Goal: Task Accomplishment & Management: Manage account settings

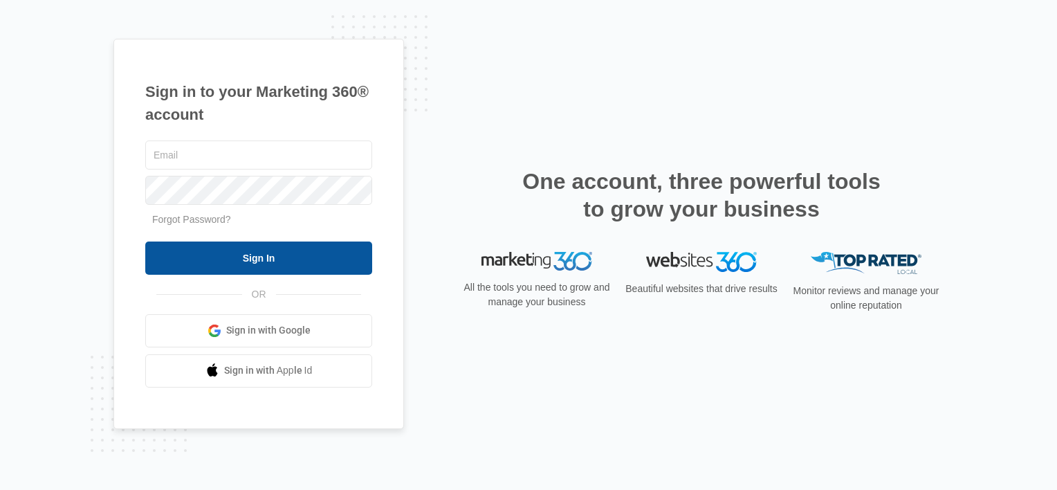
type input "[EMAIL_ADDRESS][DOMAIN_NAME]"
click at [249, 232] on form "[EMAIL_ADDRESS][DOMAIN_NAME] Forgot Password? Sign In" at bounding box center [258, 206] width 227 height 137
click at [243, 247] on input "Sign In" at bounding box center [258, 257] width 227 height 33
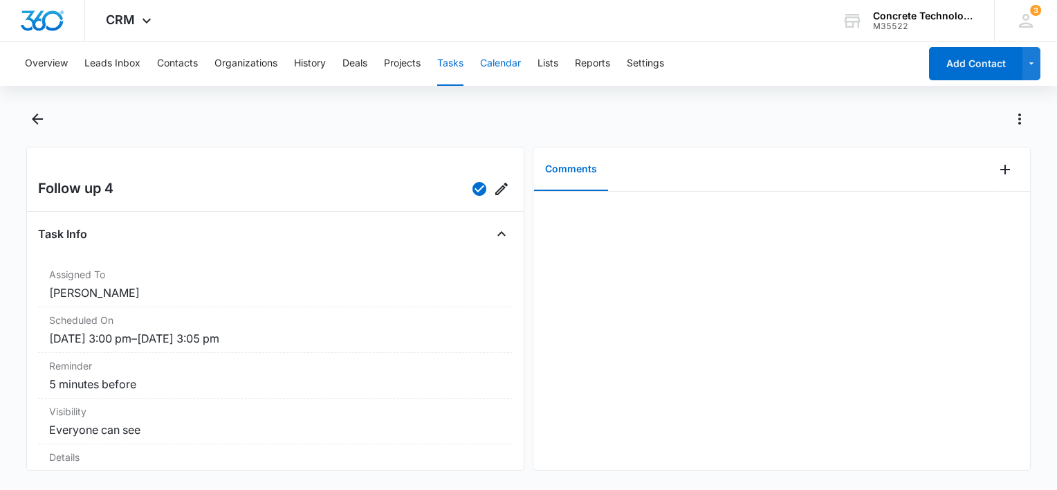
click at [501, 64] on button "Calendar" at bounding box center [500, 63] width 41 height 44
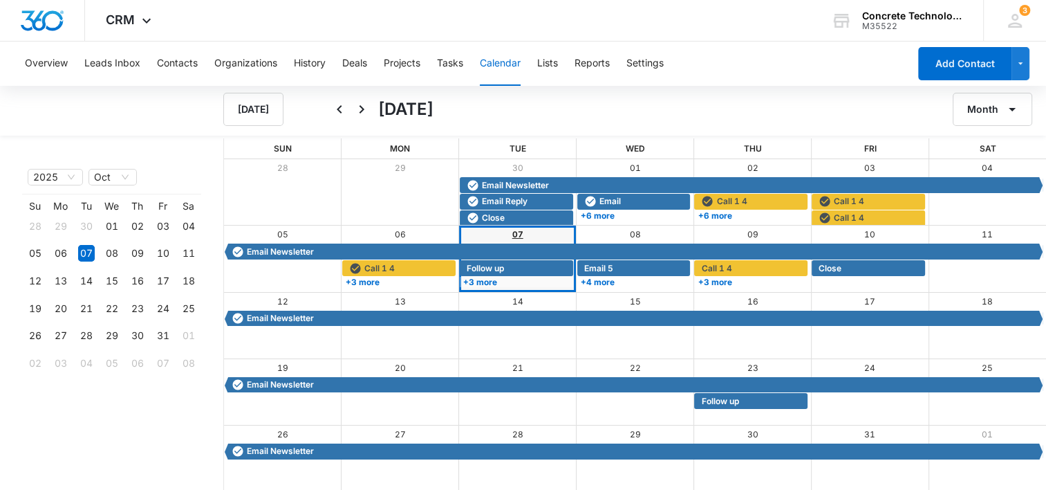
click at [517, 232] on link "07" at bounding box center [517, 234] width 11 height 10
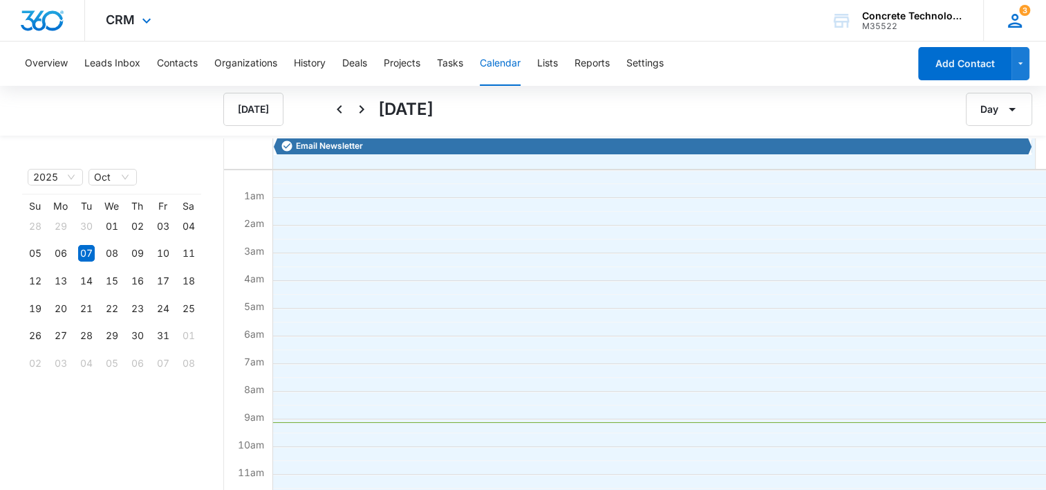
click at [1012, 14] on icon at bounding box center [1015, 20] width 21 height 21
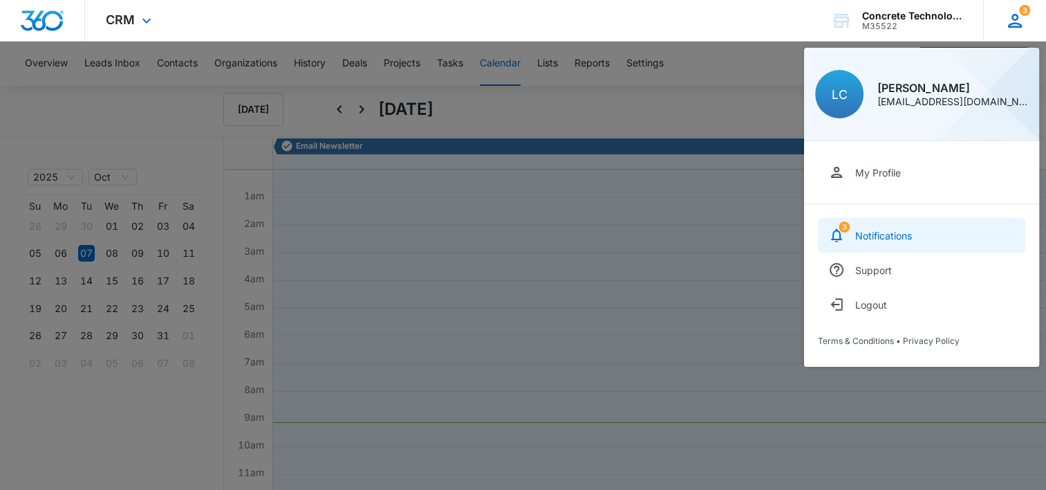
click at [918, 236] on link "3 Notifications" at bounding box center [921, 235] width 207 height 35
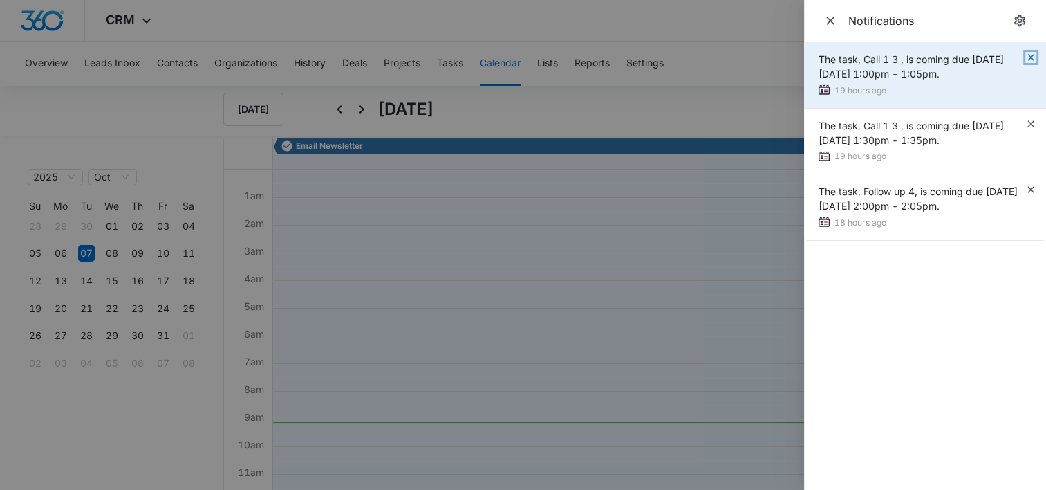
click at [1029, 59] on icon "button" at bounding box center [1031, 57] width 6 height 6
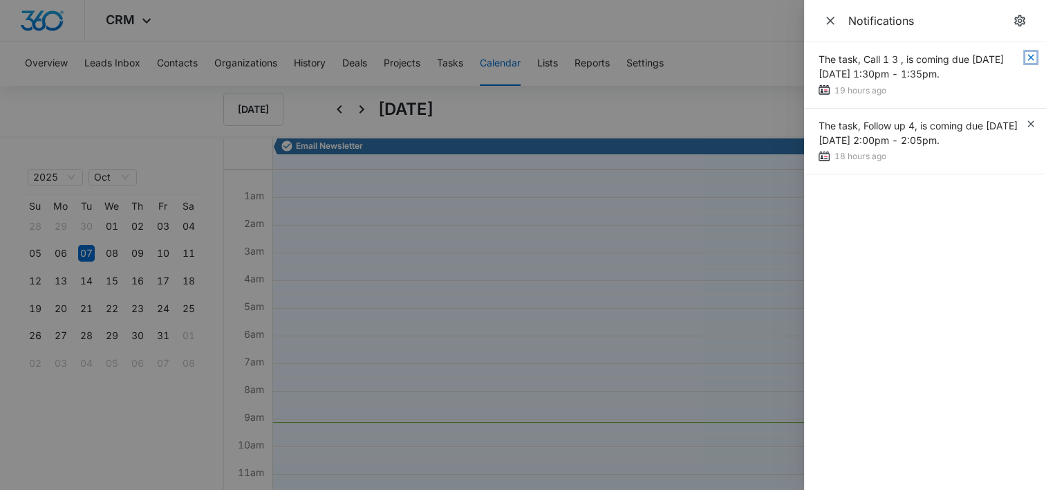
click at [1030, 58] on icon "button" at bounding box center [1031, 57] width 6 height 6
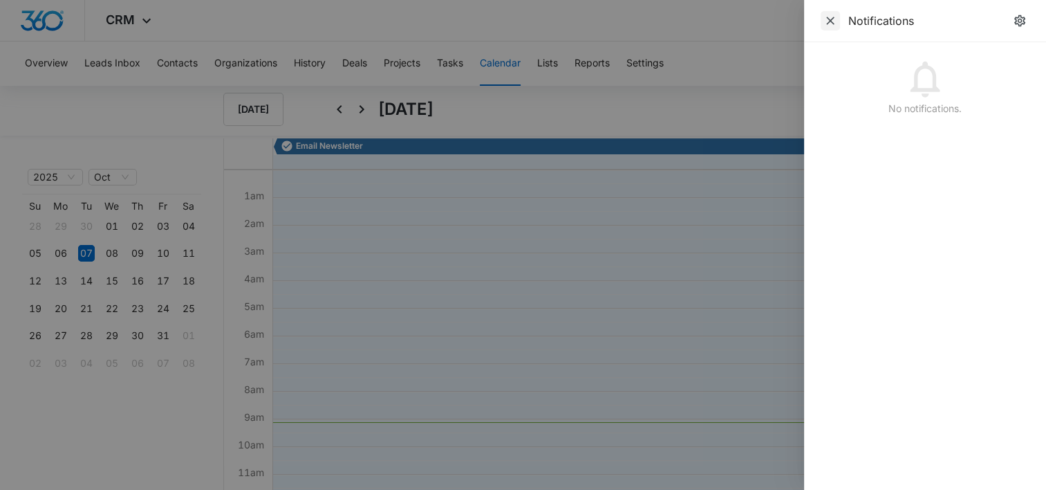
click at [830, 19] on icon "Close" at bounding box center [831, 21] width 14 height 14
